Goal: Task Accomplishment & Management: Complete application form

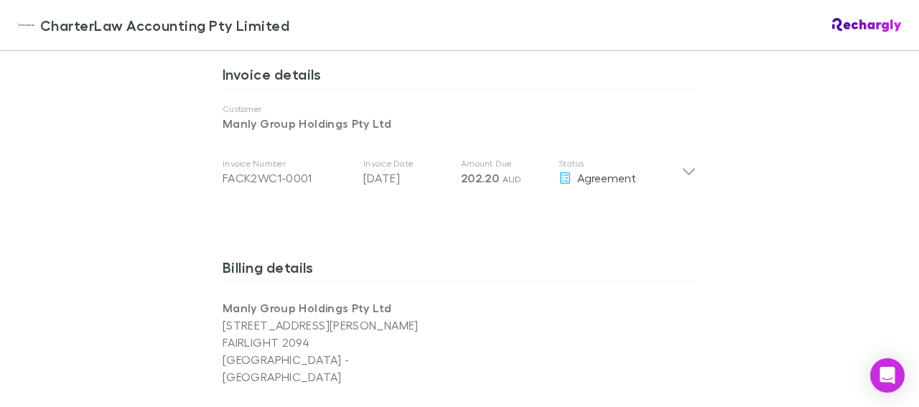
scroll to position [693, 0]
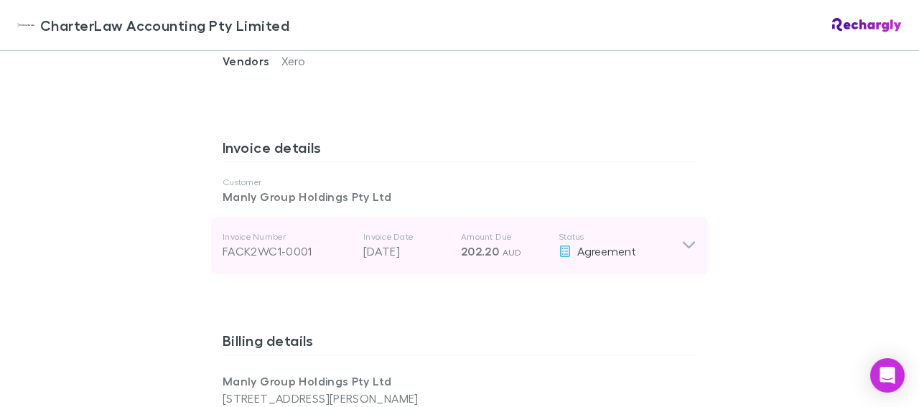
click at [681, 237] on icon at bounding box center [688, 245] width 15 height 17
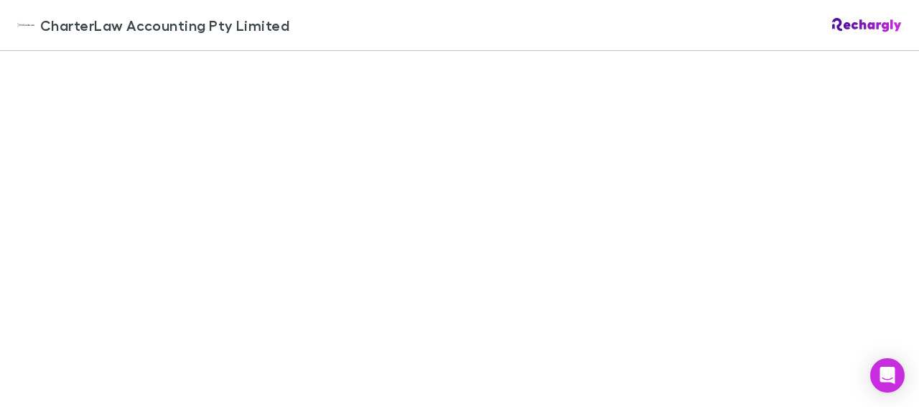
scroll to position [1722, 0]
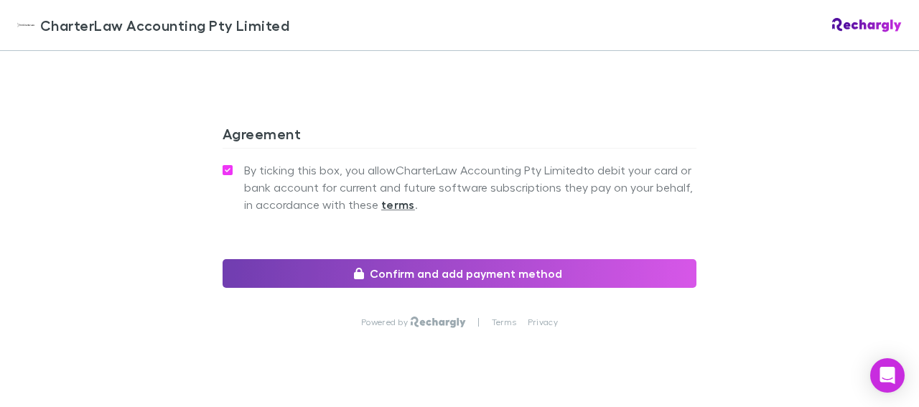
click at [486, 259] on button "Confirm and add payment method" at bounding box center [459, 273] width 474 height 29
